Goal: Find specific page/section: Find specific page/section

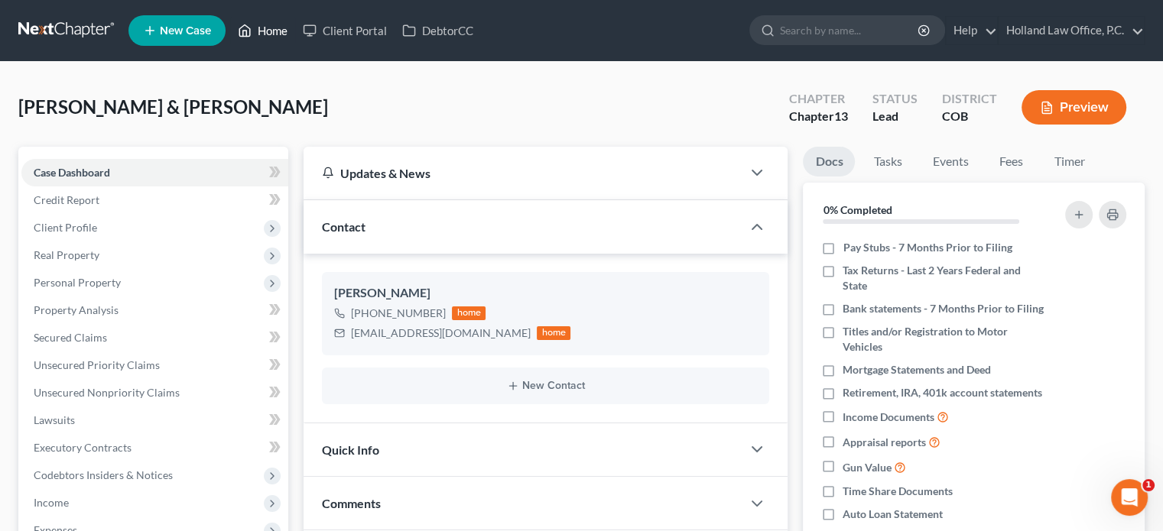
click at [281, 28] on link "Home" at bounding box center [262, 31] width 65 height 28
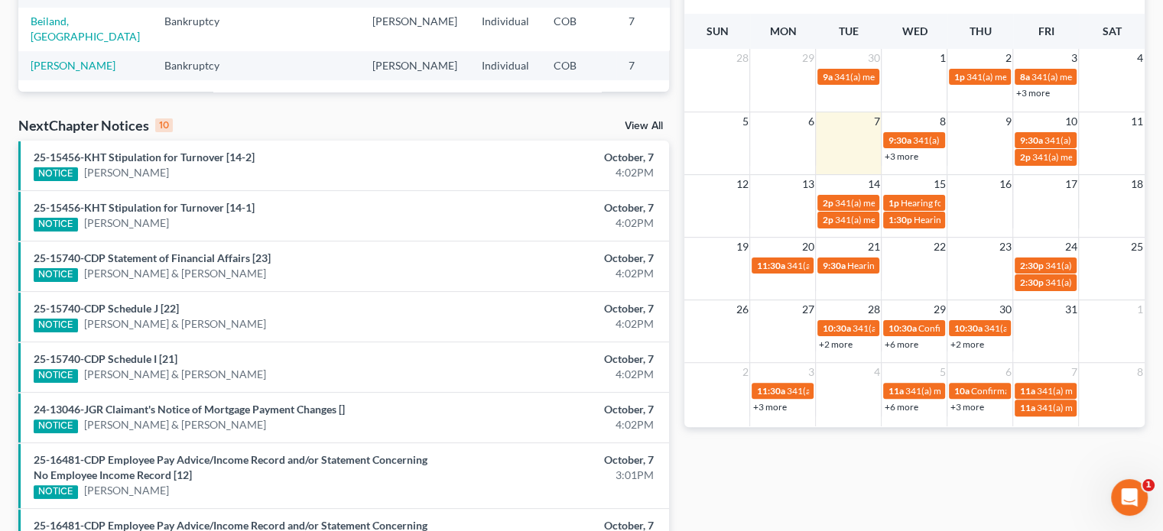
scroll to position [226, 0]
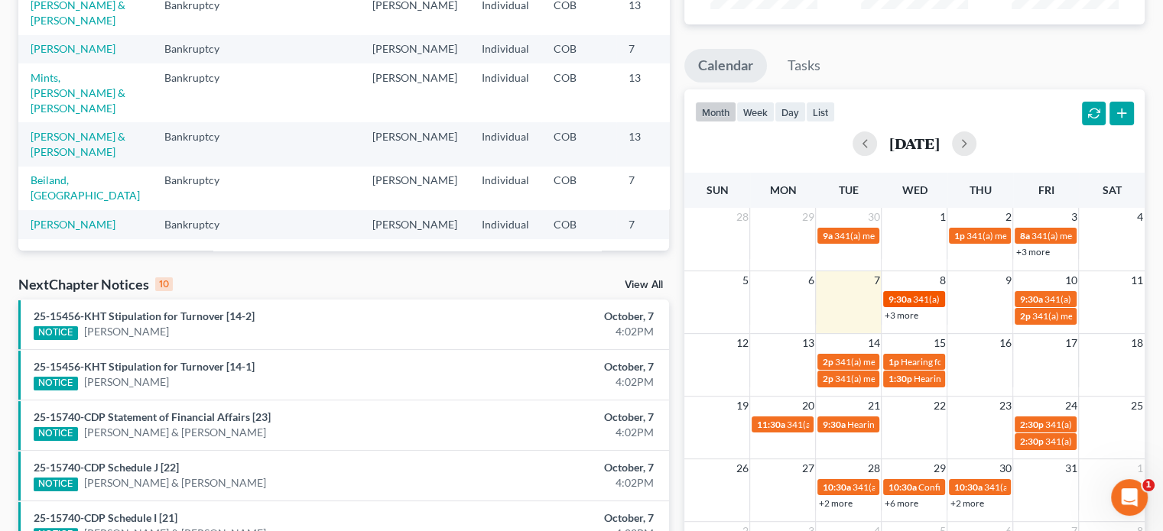
click at [915, 302] on span "341(a) meeting for [PERSON_NAME]" at bounding box center [986, 299] width 148 height 11
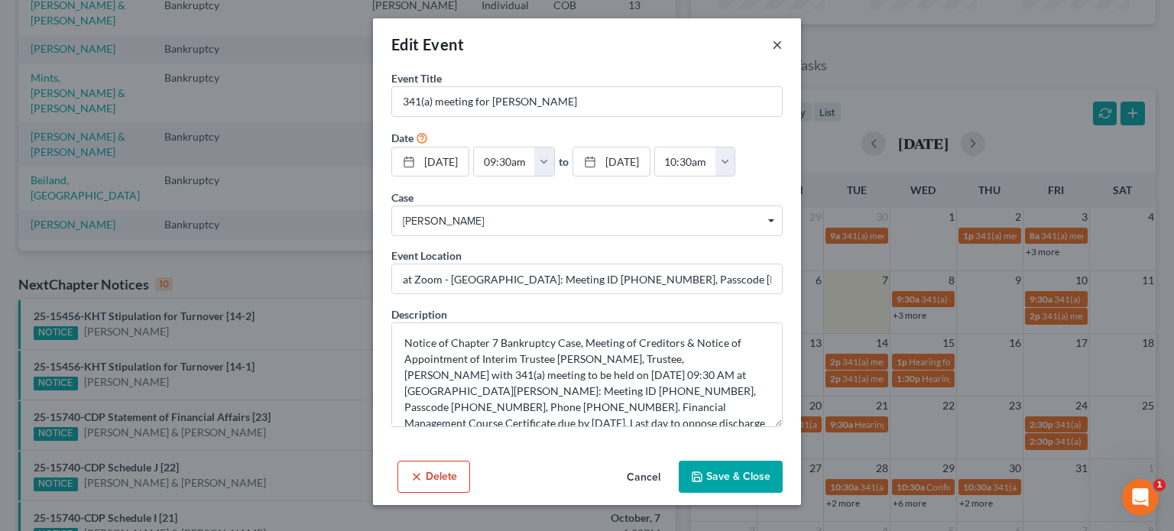
click at [774, 47] on button "×" at bounding box center [777, 44] width 11 height 18
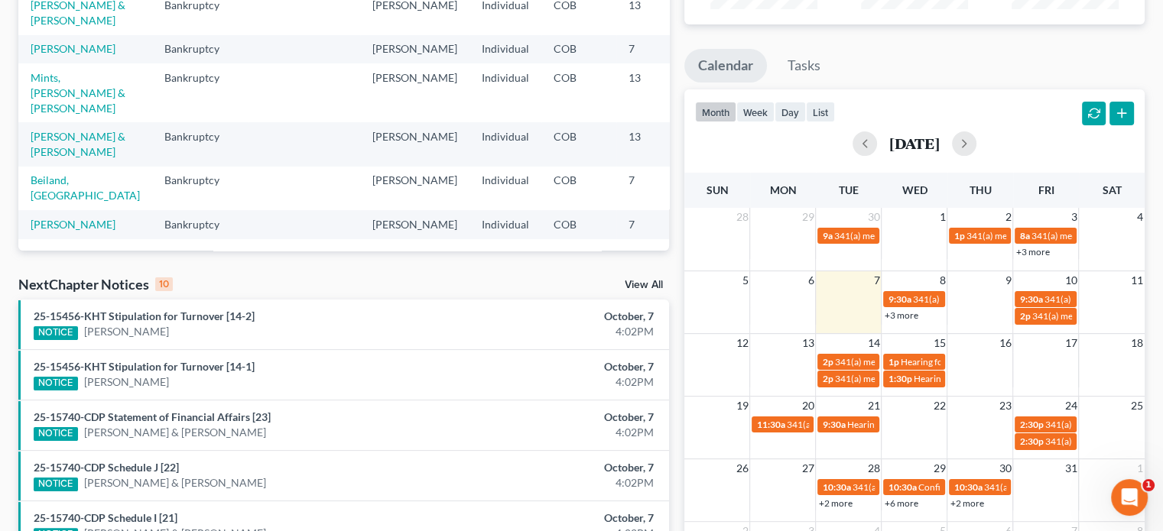
click at [896, 317] on link "+3 more" at bounding box center [901, 315] width 34 height 11
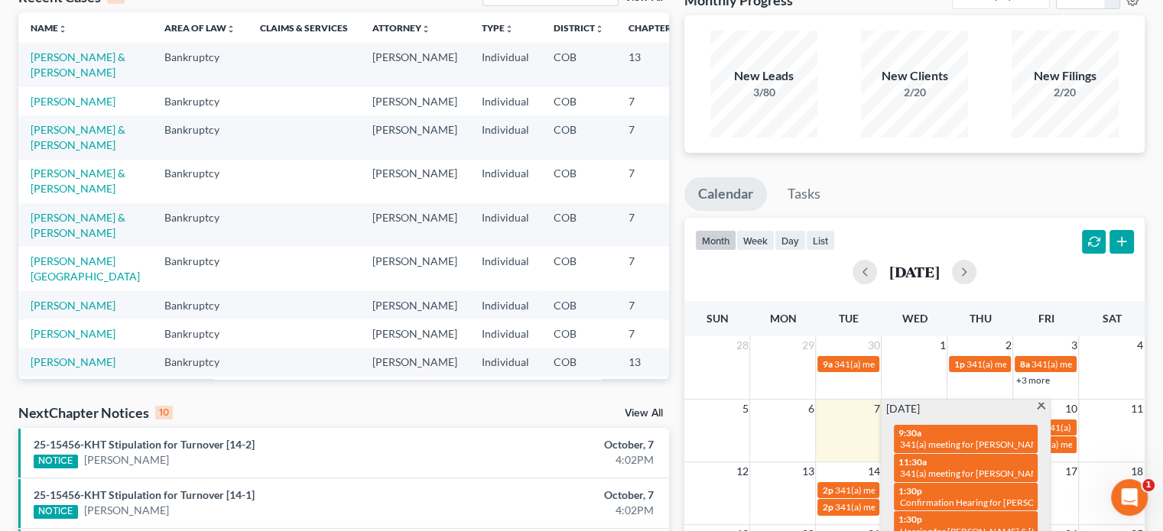
scroll to position [0, 0]
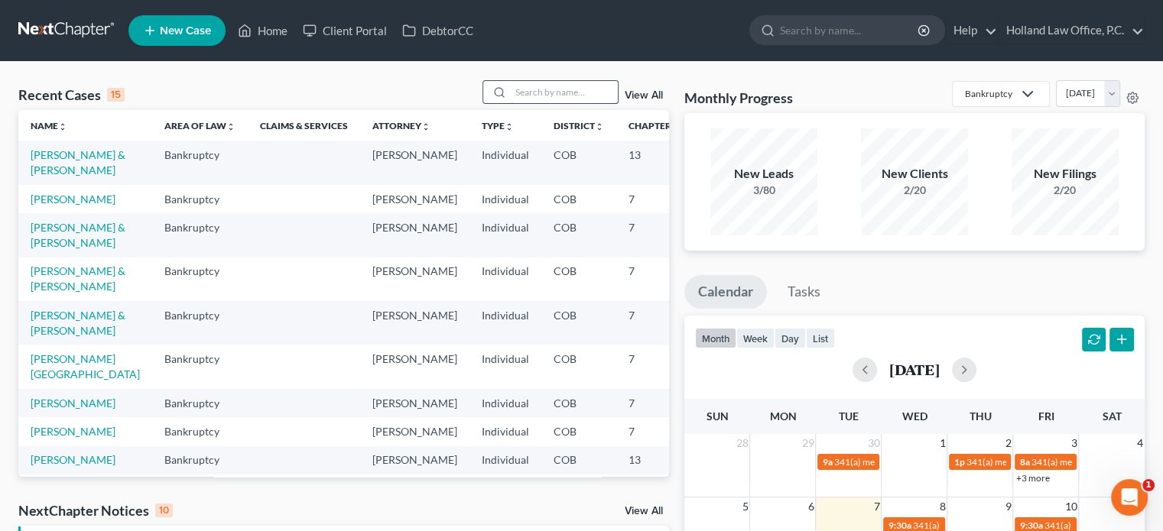
click at [513, 92] on input "search" at bounding box center [564, 92] width 107 height 22
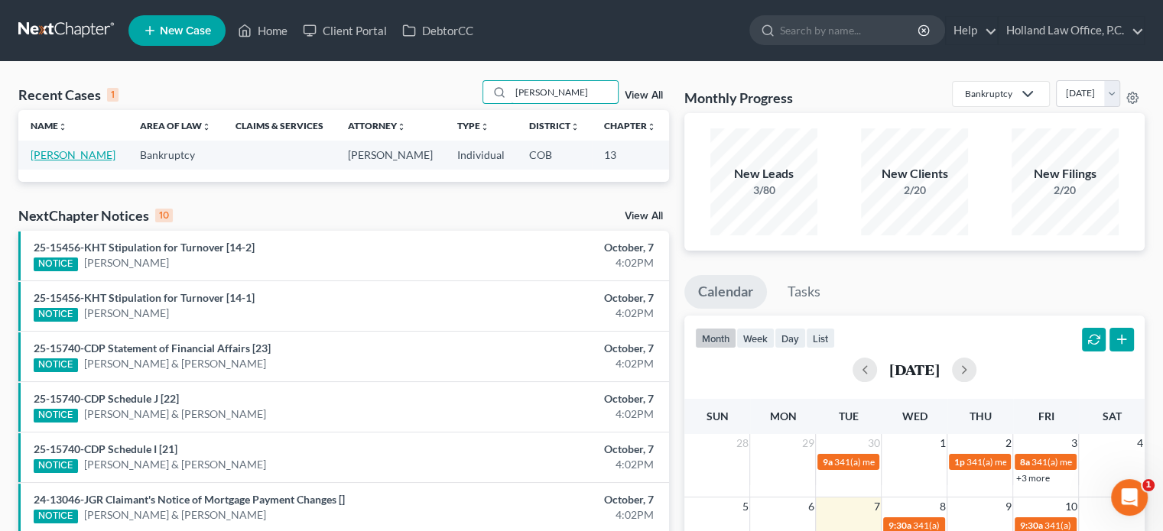
type input "[PERSON_NAME]"
click at [52, 161] on link "[PERSON_NAME]" at bounding box center [73, 154] width 85 height 13
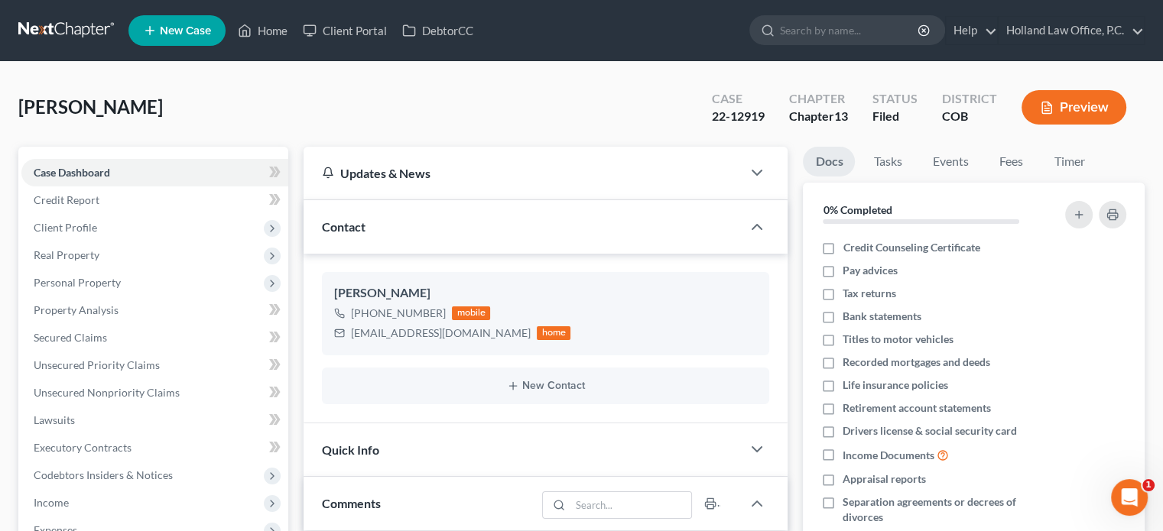
scroll to position [459, 0]
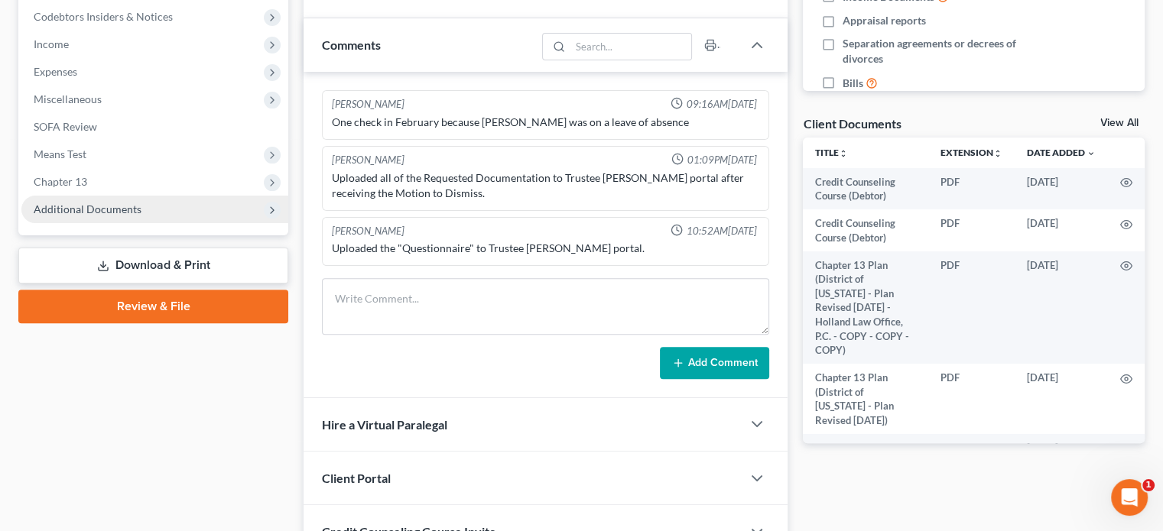
click at [98, 200] on span "Additional Documents" at bounding box center [154, 210] width 267 height 28
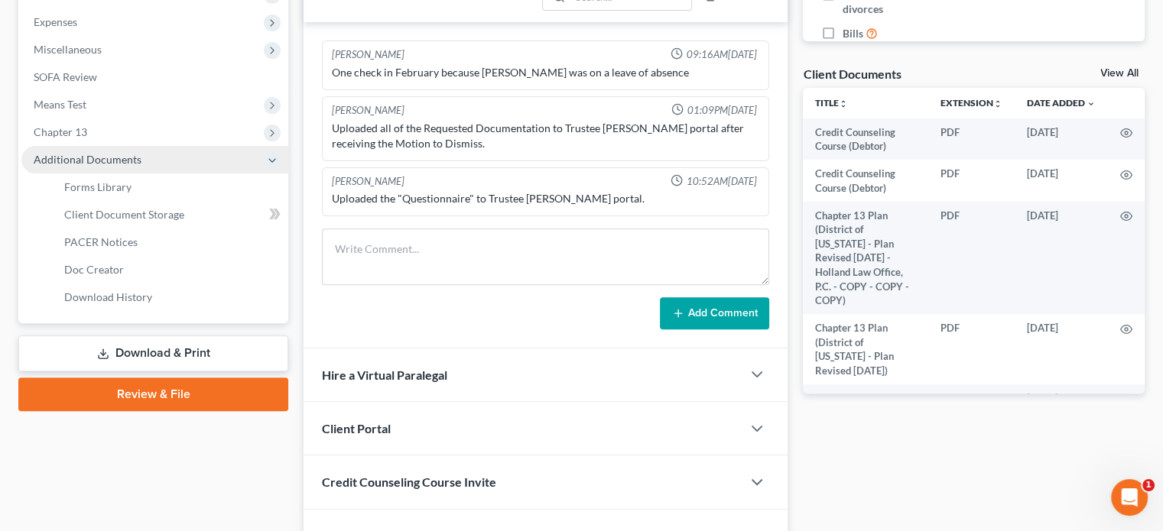
scroll to position [595, 0]
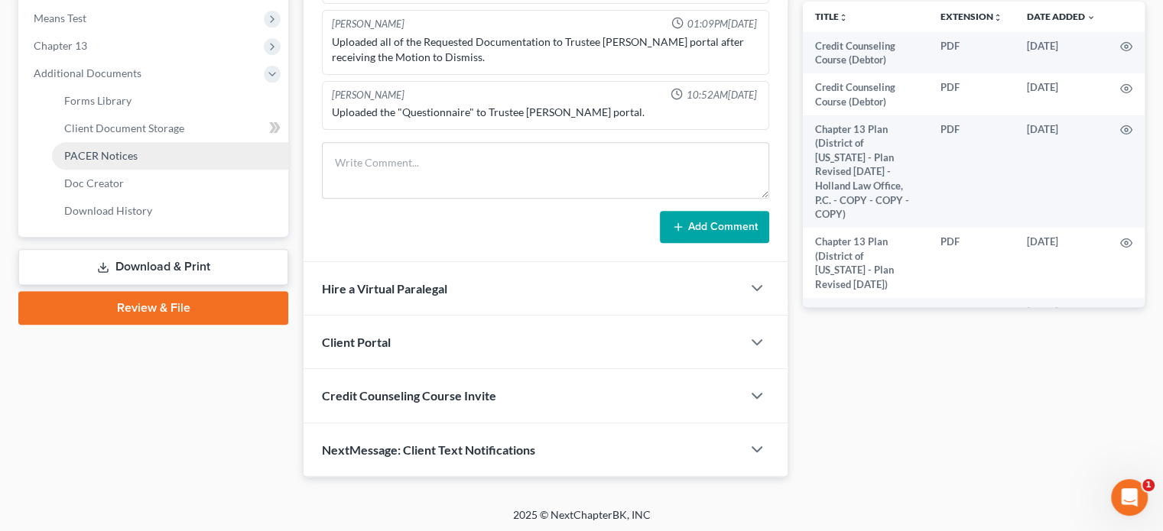
click at [88, 158] on span "PACER Notices" at bounding box center [100, 155] width 73 height 13
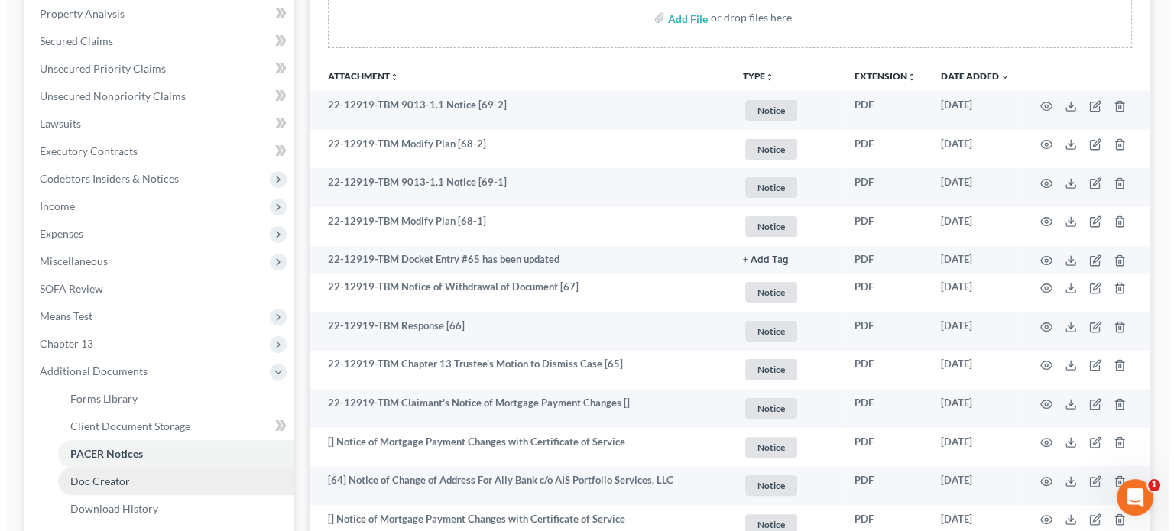
scroll to position [306, 0]
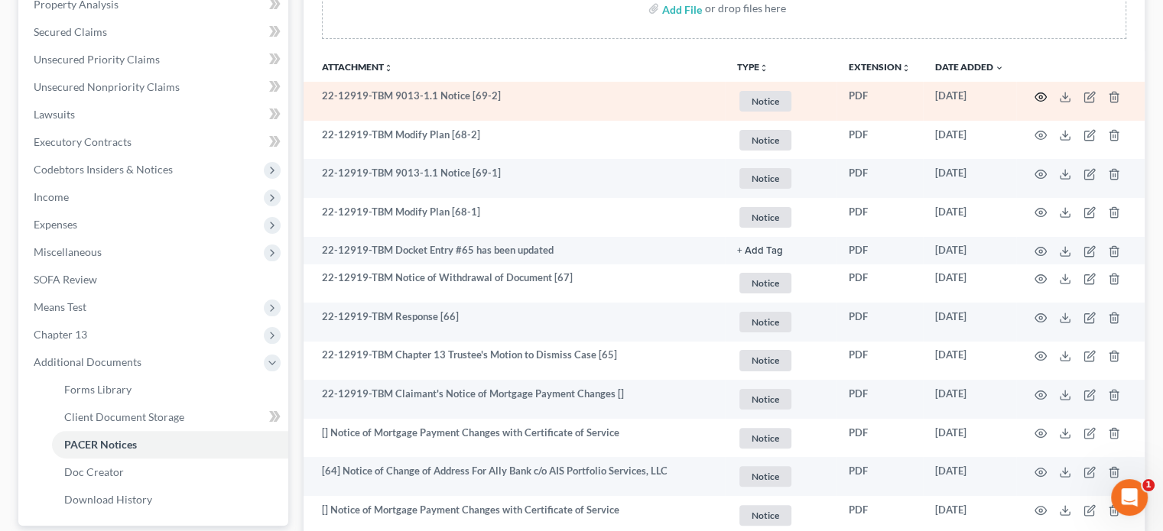
click at [1041, 99] on icon "button" at bounding box center [1041, 97] width 12 height 12
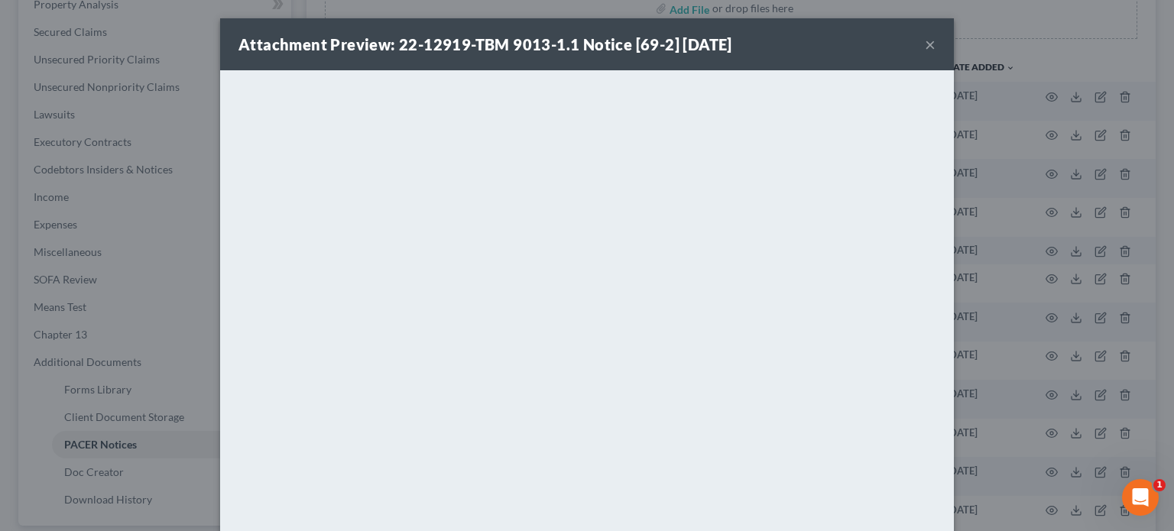
click at [925, 45] on button "×" at bounding box center [930, 44] width 11 height 18
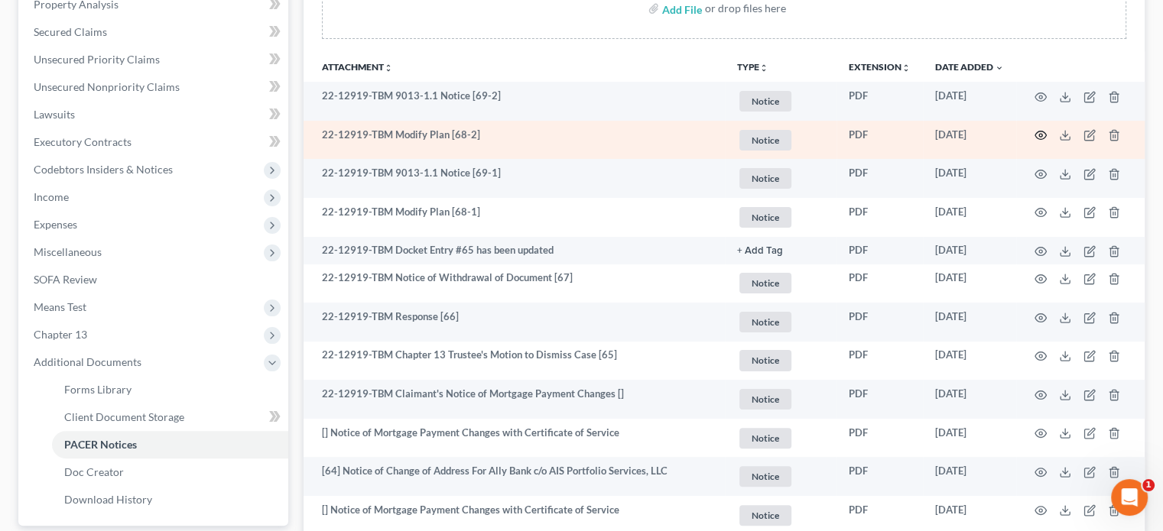
click at [1038, 136] on icon "button" at bounding box center [1041, 135] width 12 height 12
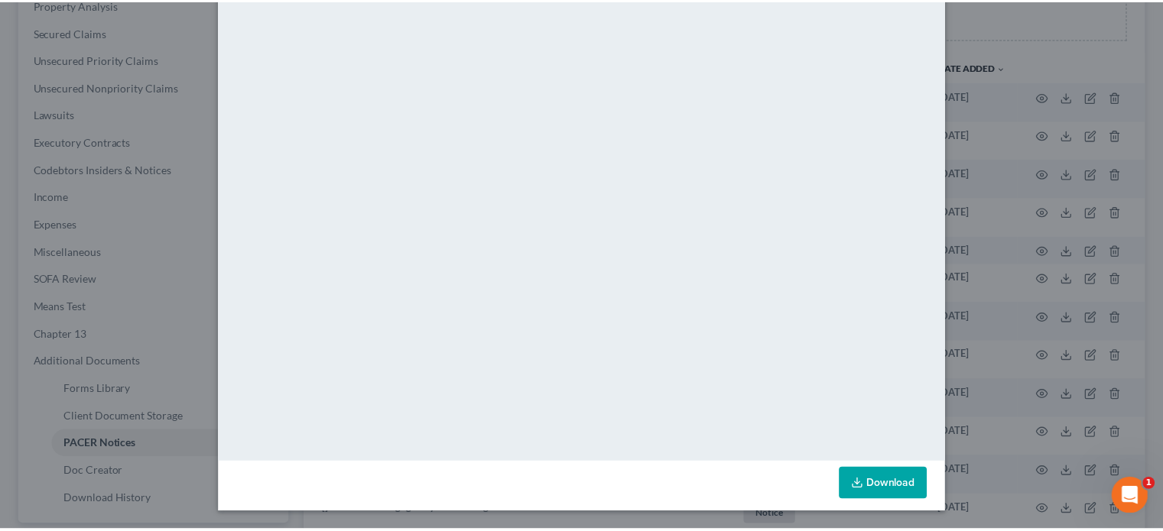
scroll to position [0, 0]
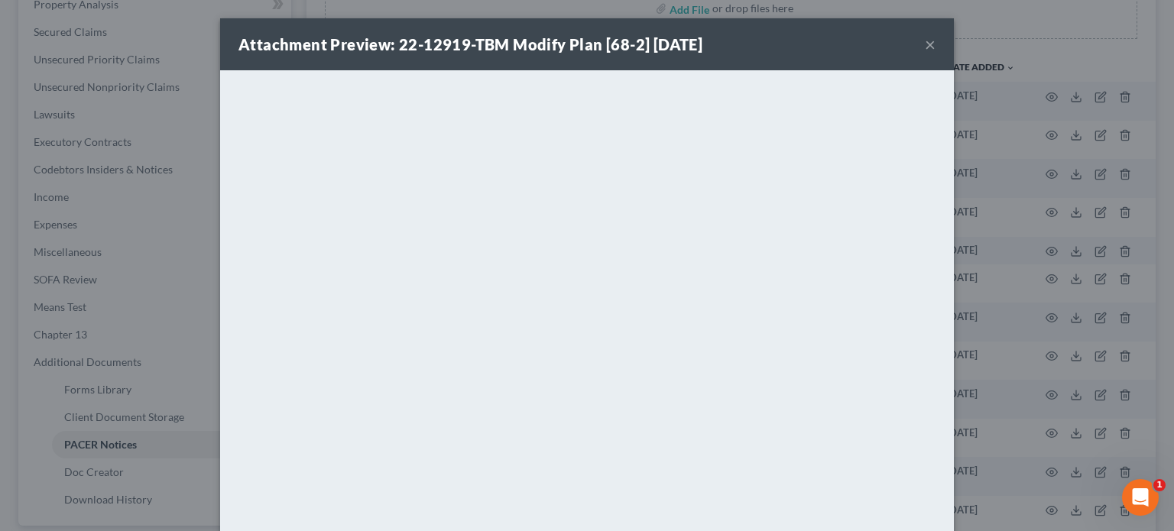
click at [928, 47] on button "×" at bounding box center [930, 44] width 11 height 18
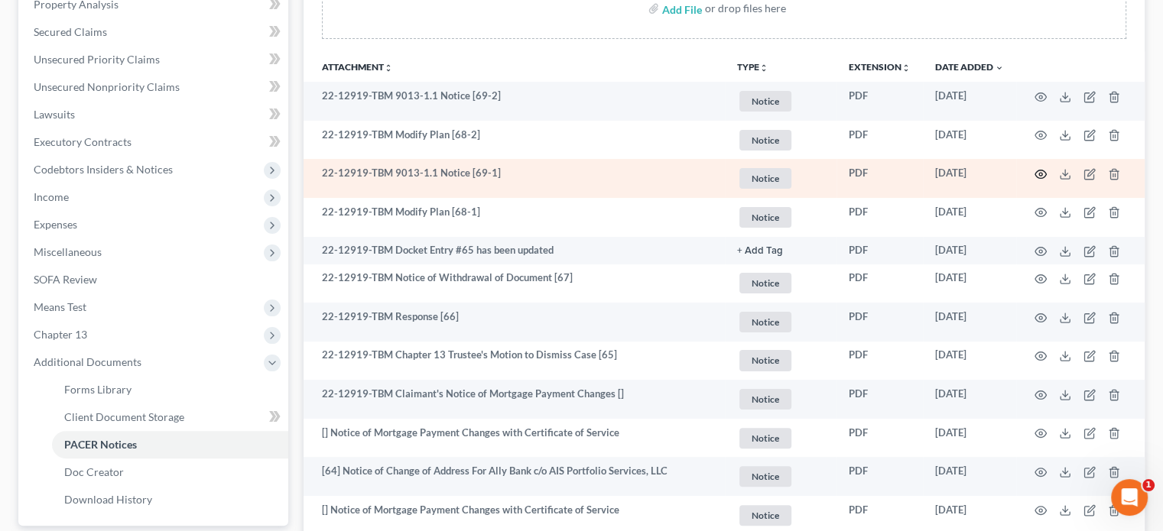
click at [1041, 174] on icon "button" at bounding box center [1041, 174] width 12 height 12
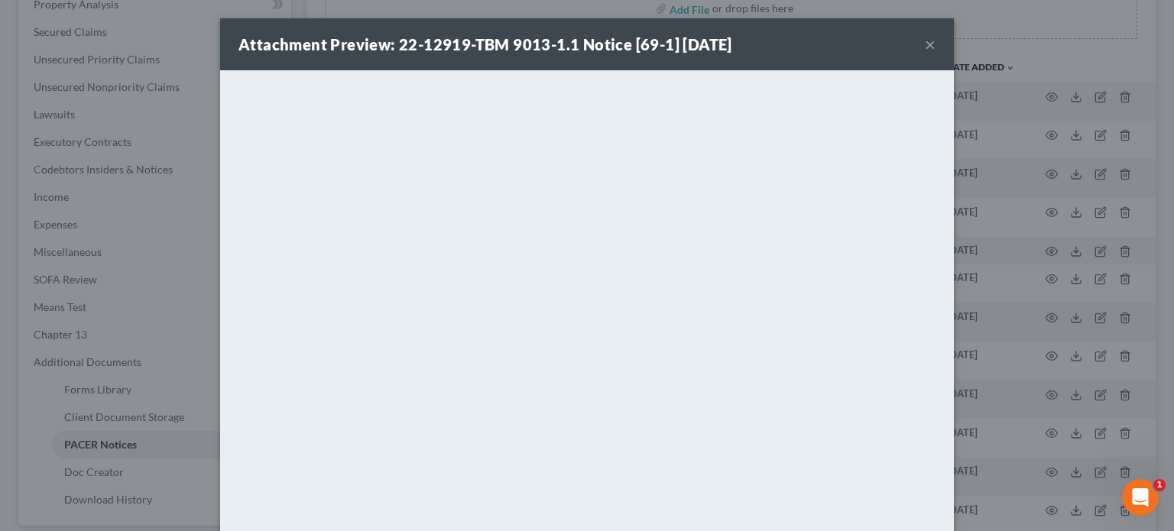
click at [925, 43] on button "×" at bounding box center [930, 44] width 11 height 18
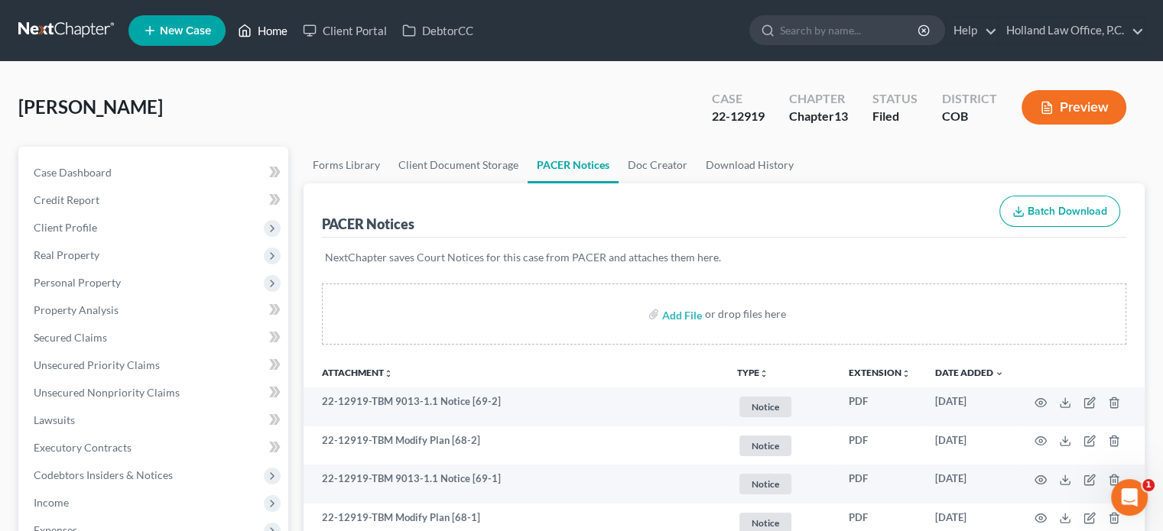
click at [278, 29] on link "Home" at bounding box center [262, 31] width 65 height 28
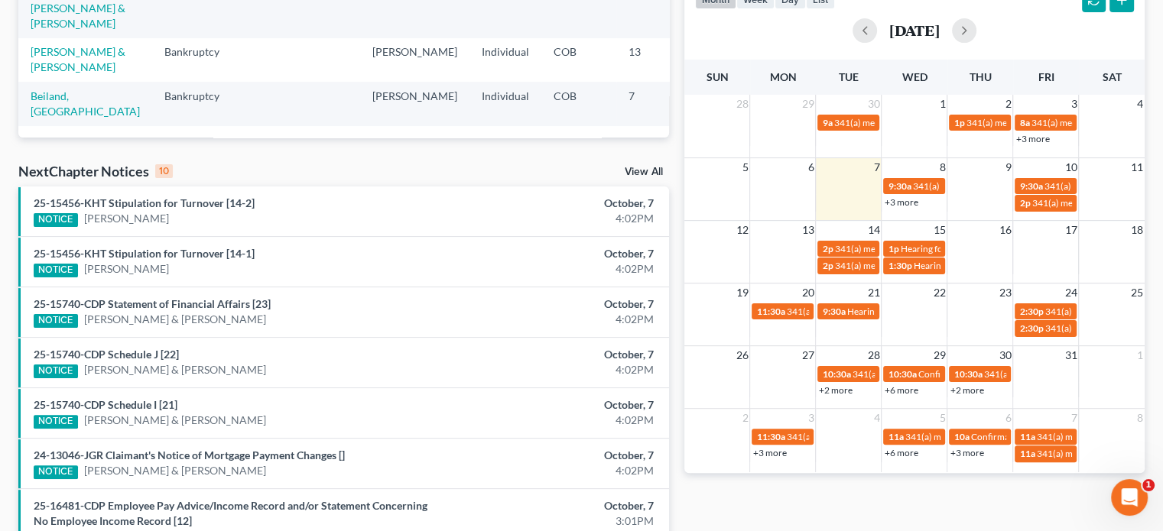
scroll to position [382, 0]
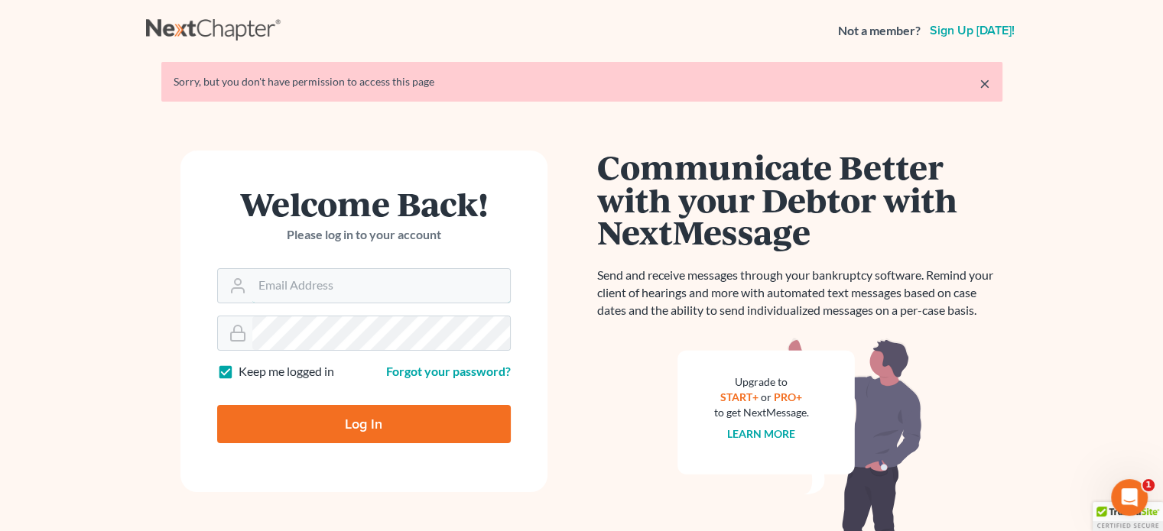
type input "[PERSON_NAME][EMAIL_ADDRESS][DOMAIN_NAME]"
click at [385, 422] on input "Log In" at bounding box center [364, 424] width 294 height 38
type input "Thinking..."
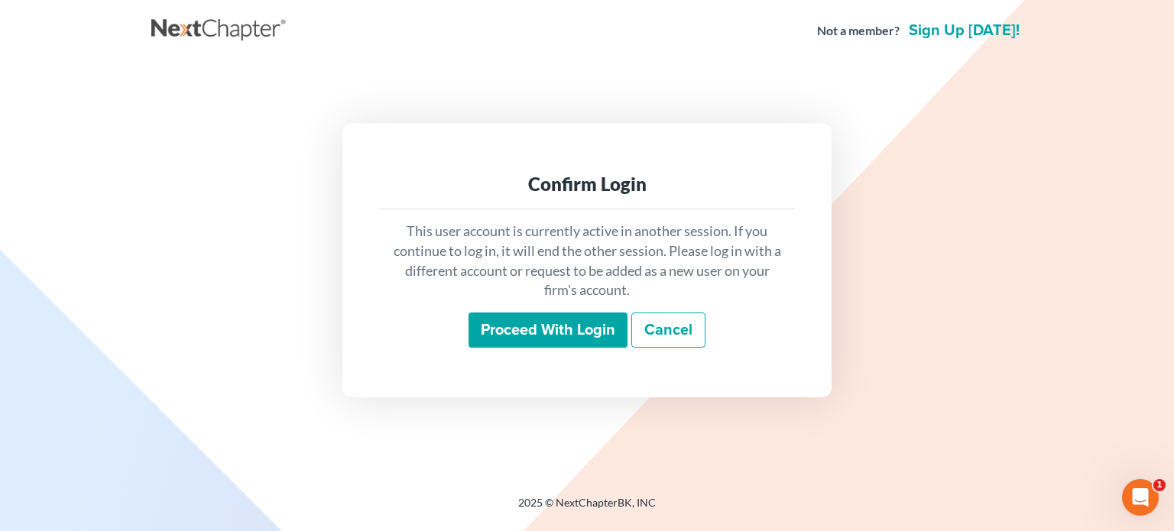
click at [521, 330] on input "Proceed with login" at bounding box center [548, 330] width 159 height 35
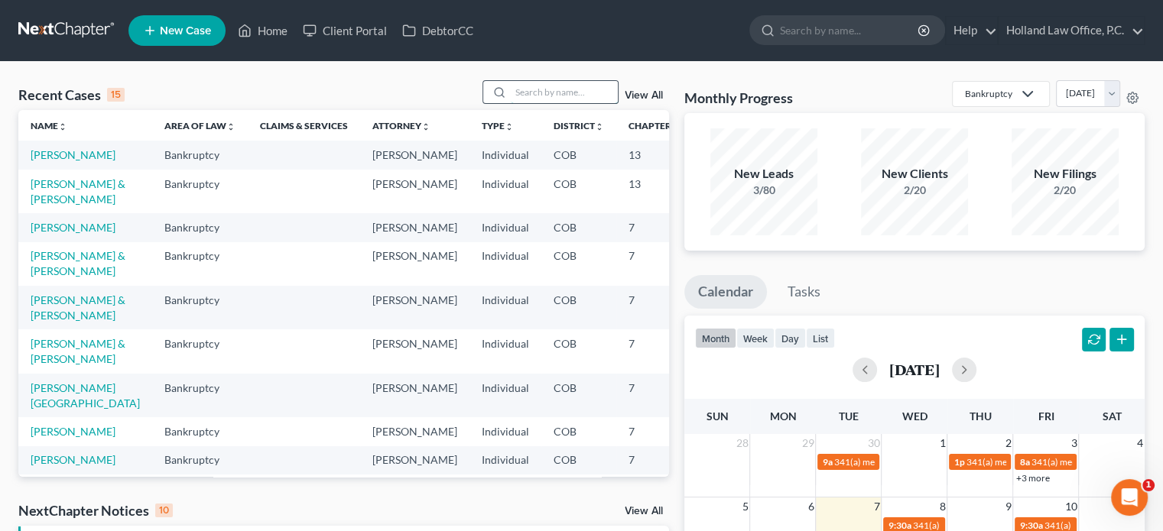
click at [518, 91] on input "search" at bounding box center [564, 92] width 107 height 22
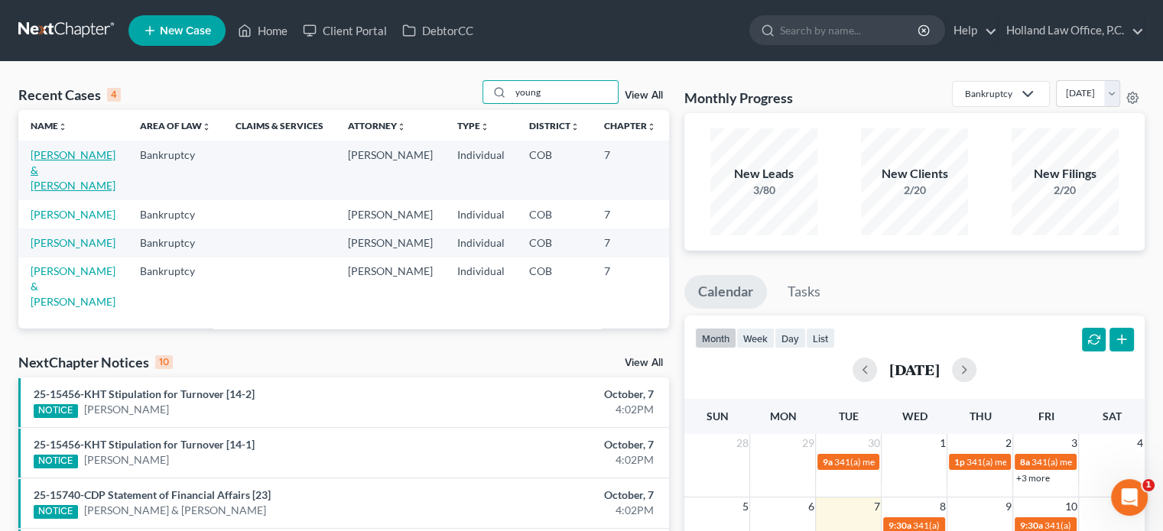
type input "young"
click at [47, 167] on link "Wright, Kory & Young, Callee" at bounding box center [73, 170] width 85 height 44
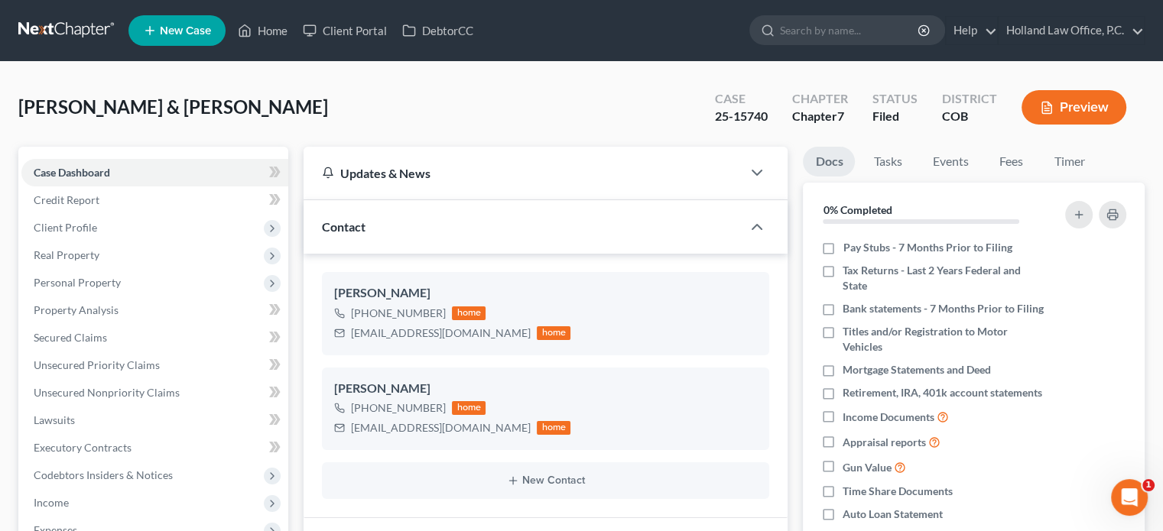
scroll to position [382, 0]
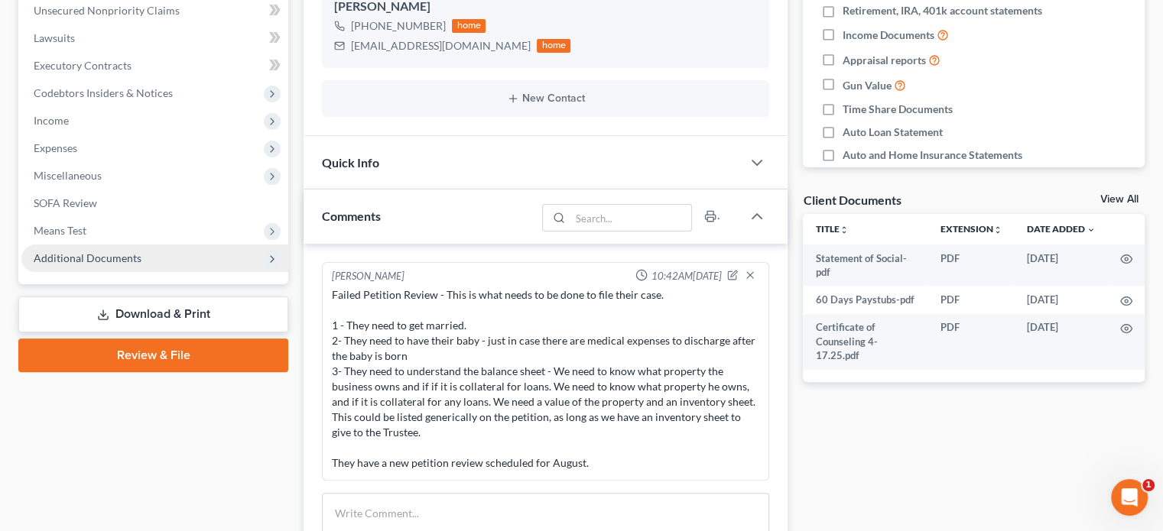
click at [149, 259] on span "Additional Documents" at bounding box center [154, 259] width 267 height 28
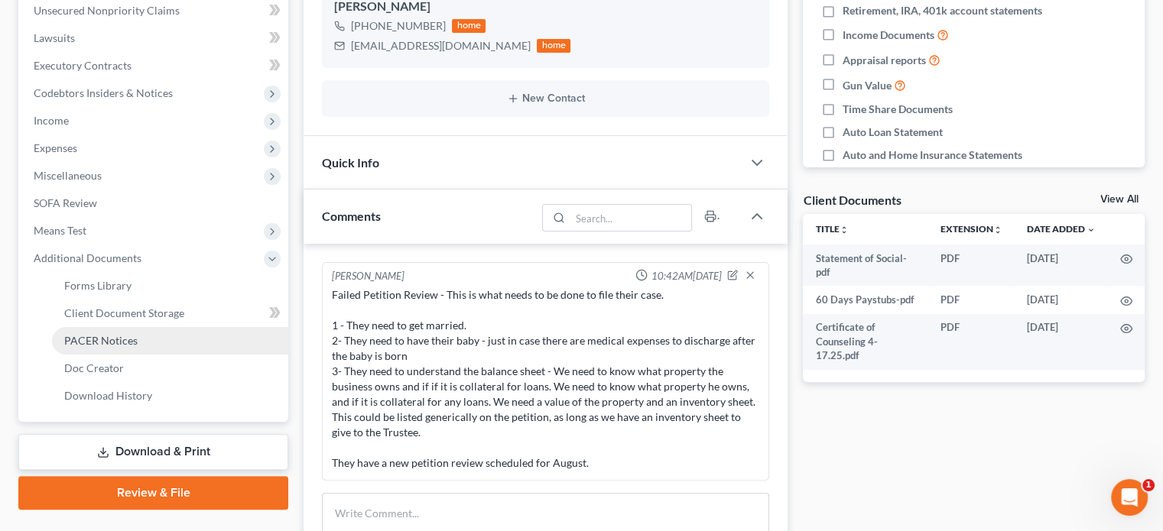
click at [134, 336] on span "PACER Notices" at bounding box center [100, 340] width 73 height 13
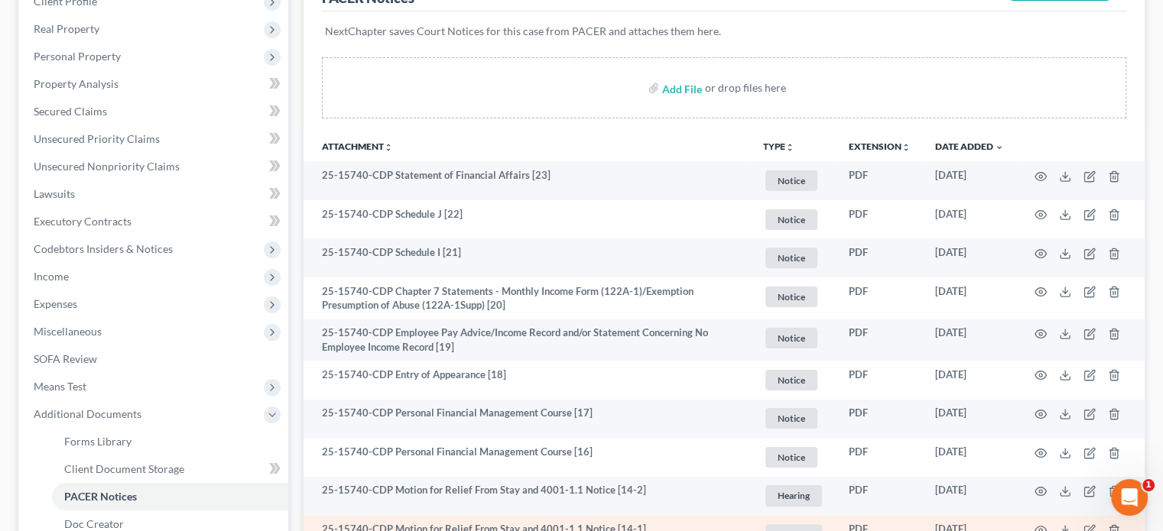
scroll to position [226, 0]
